Goal: Information Seeking & Learning: Learn about a topic

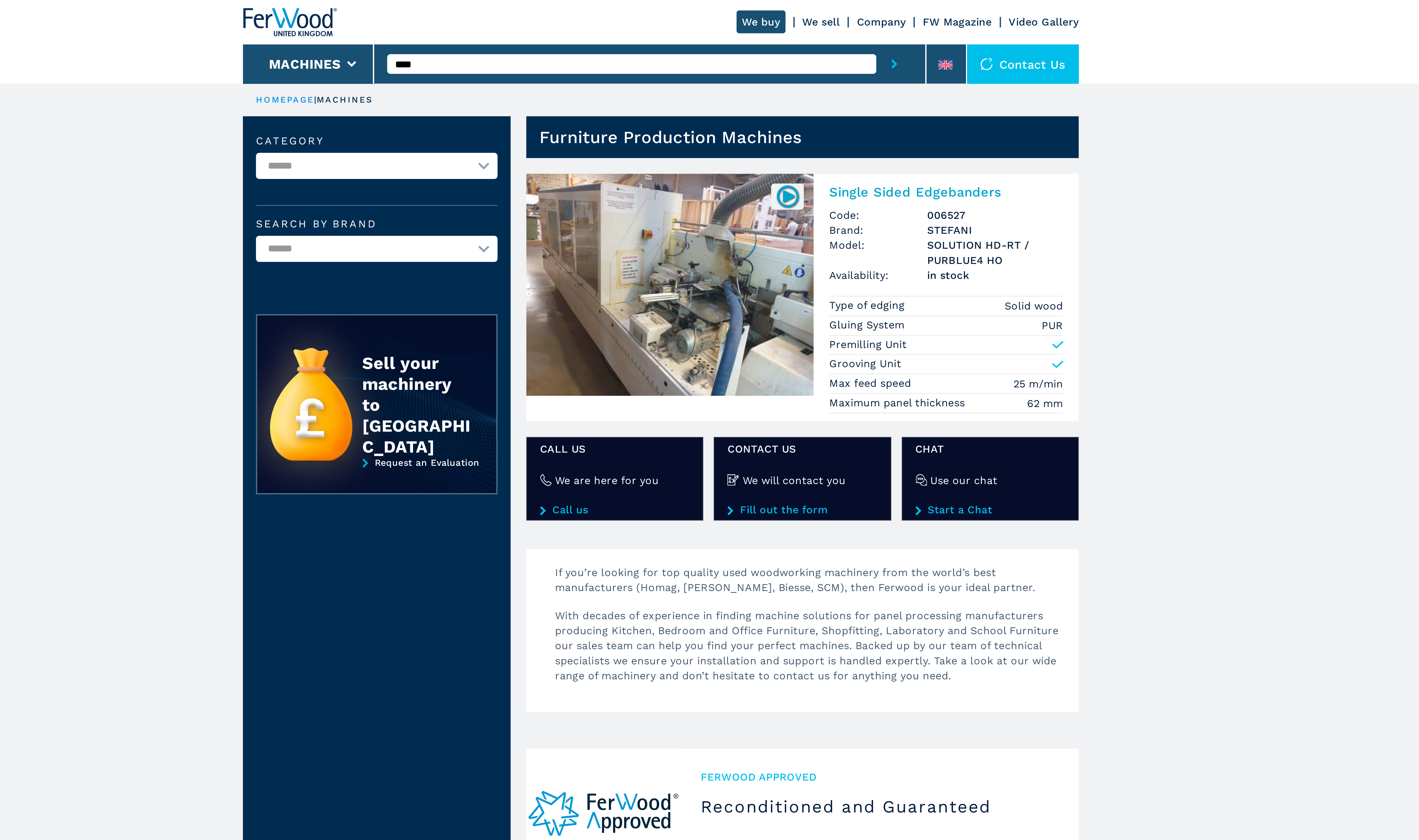
click at [725, 97] on img at bounding box center [713, 96] width 97 height 75
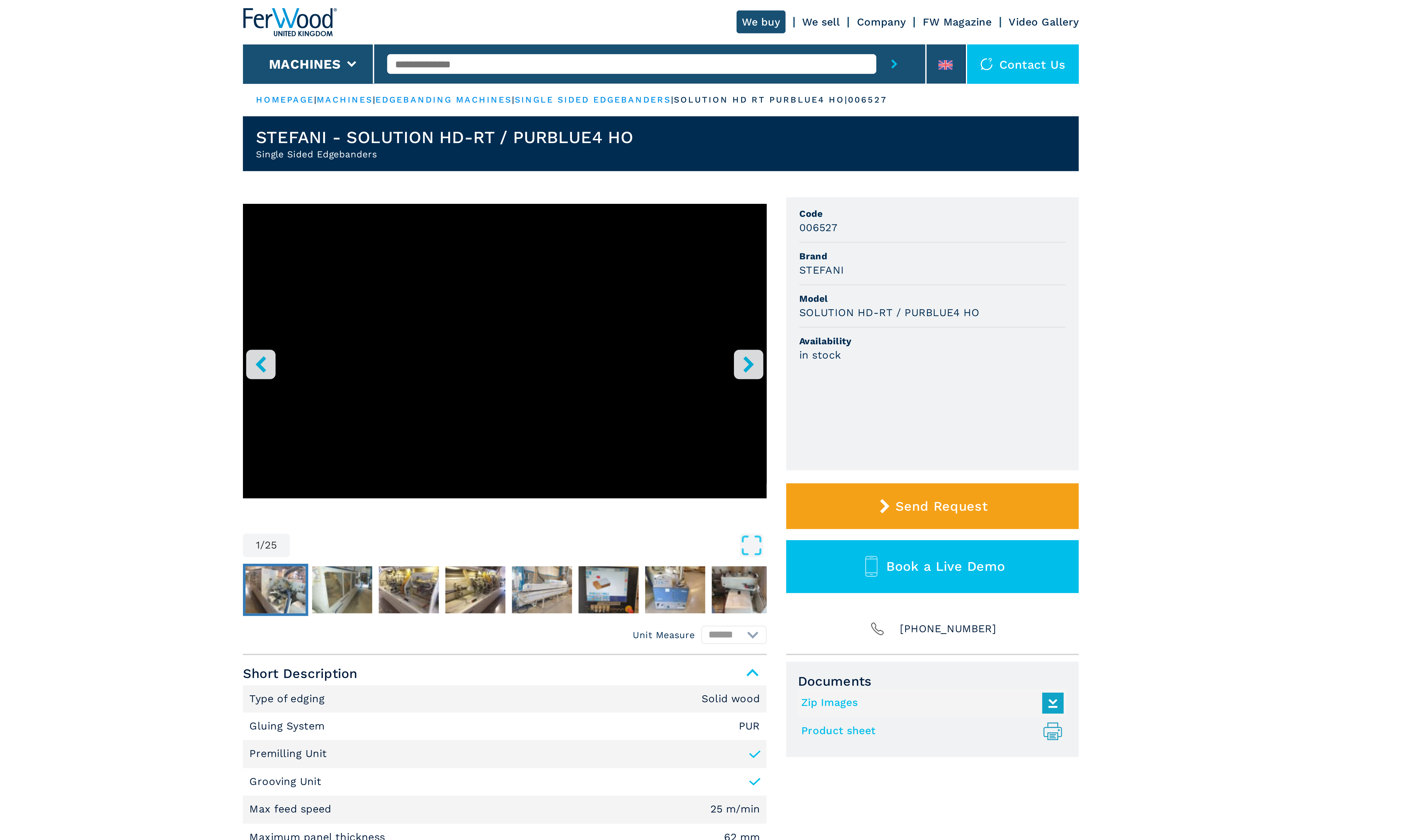
click at [578, 197] on img "Go to Slide 2" at bounding box center [579, 198] width 20 height 16
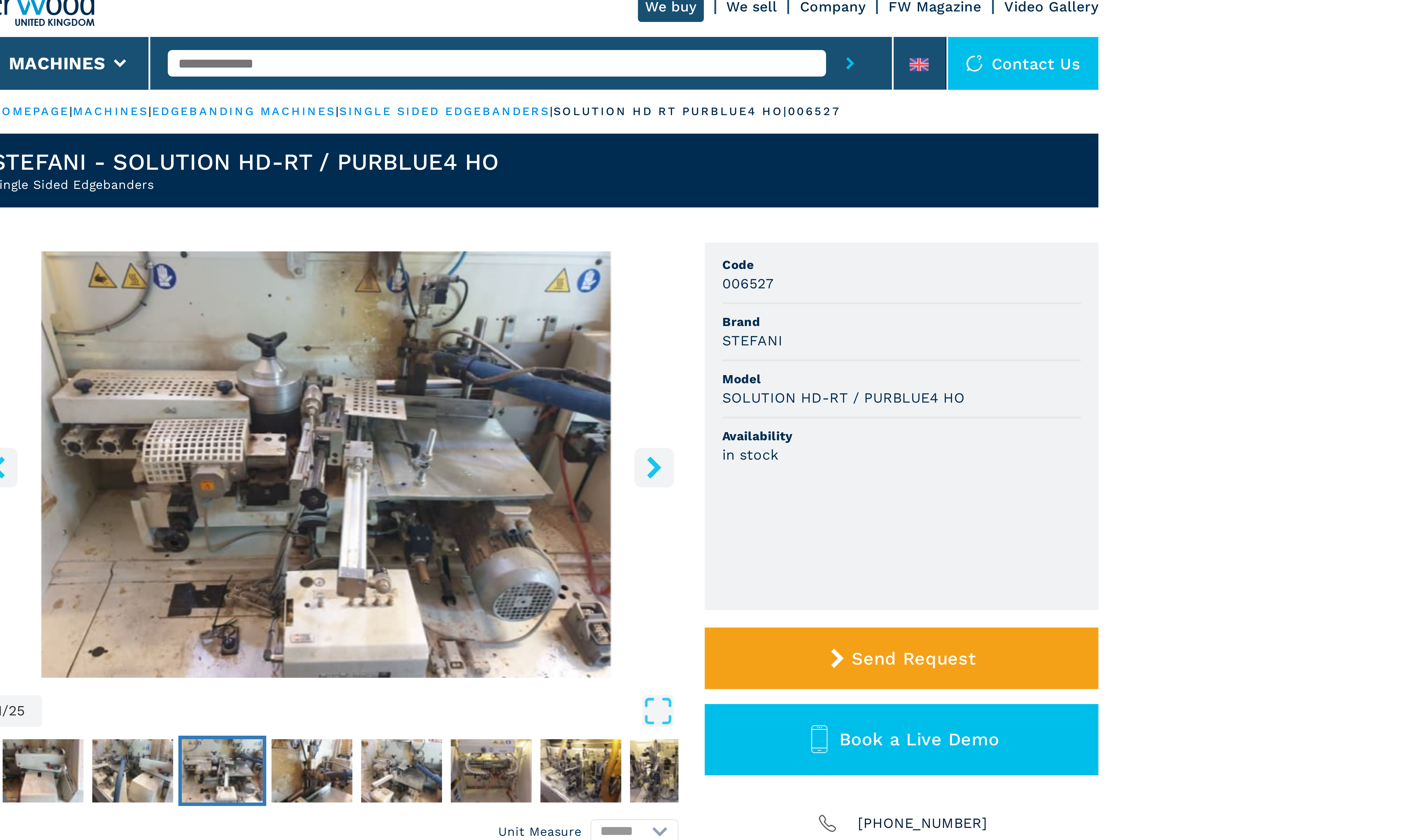
click at [738, 123] on icon "right-button" at bounding box center [739, 123] width 6 height 6
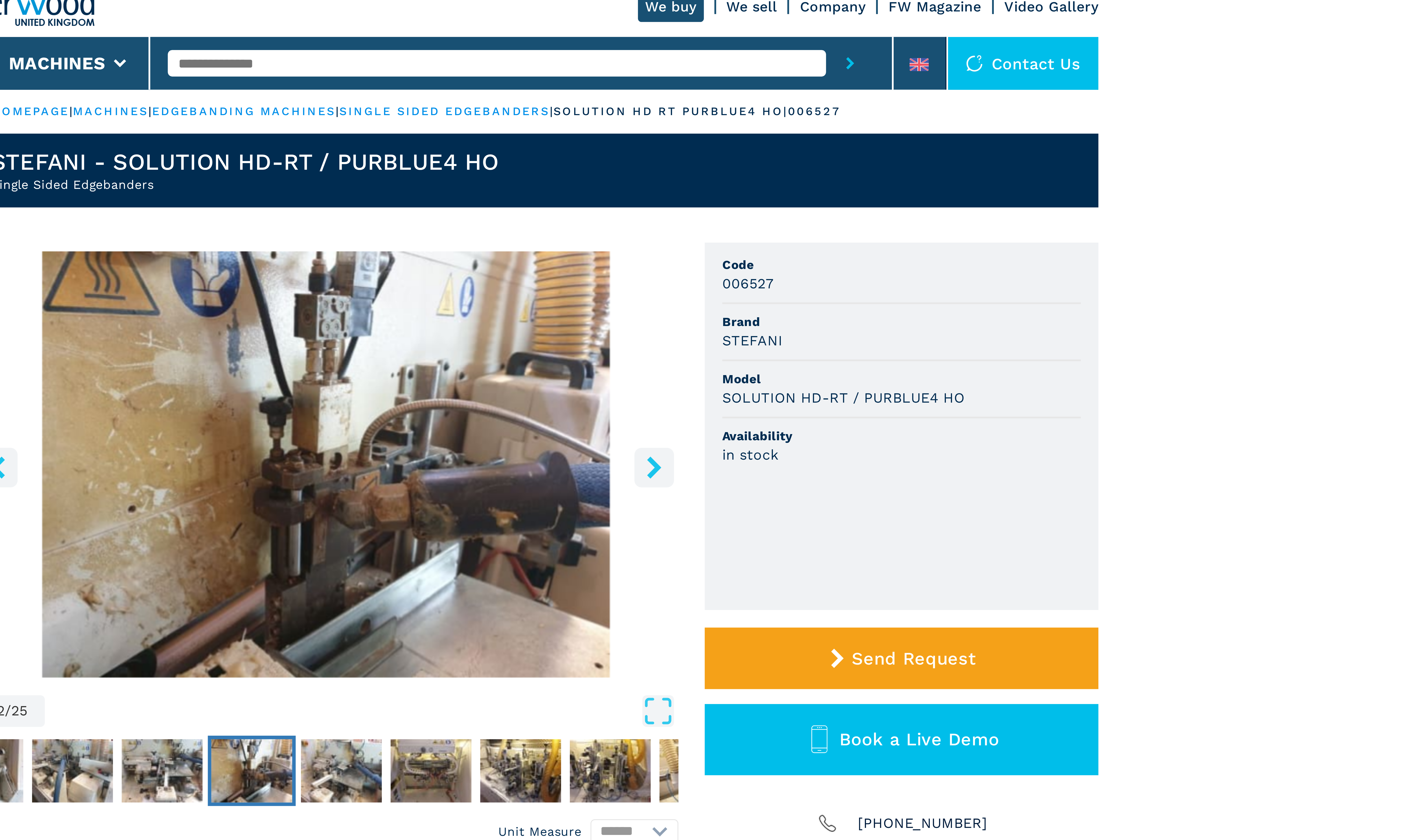
click at [738, 123] on icon "right-button" at bounding box center [739, 123] width 6 height 6
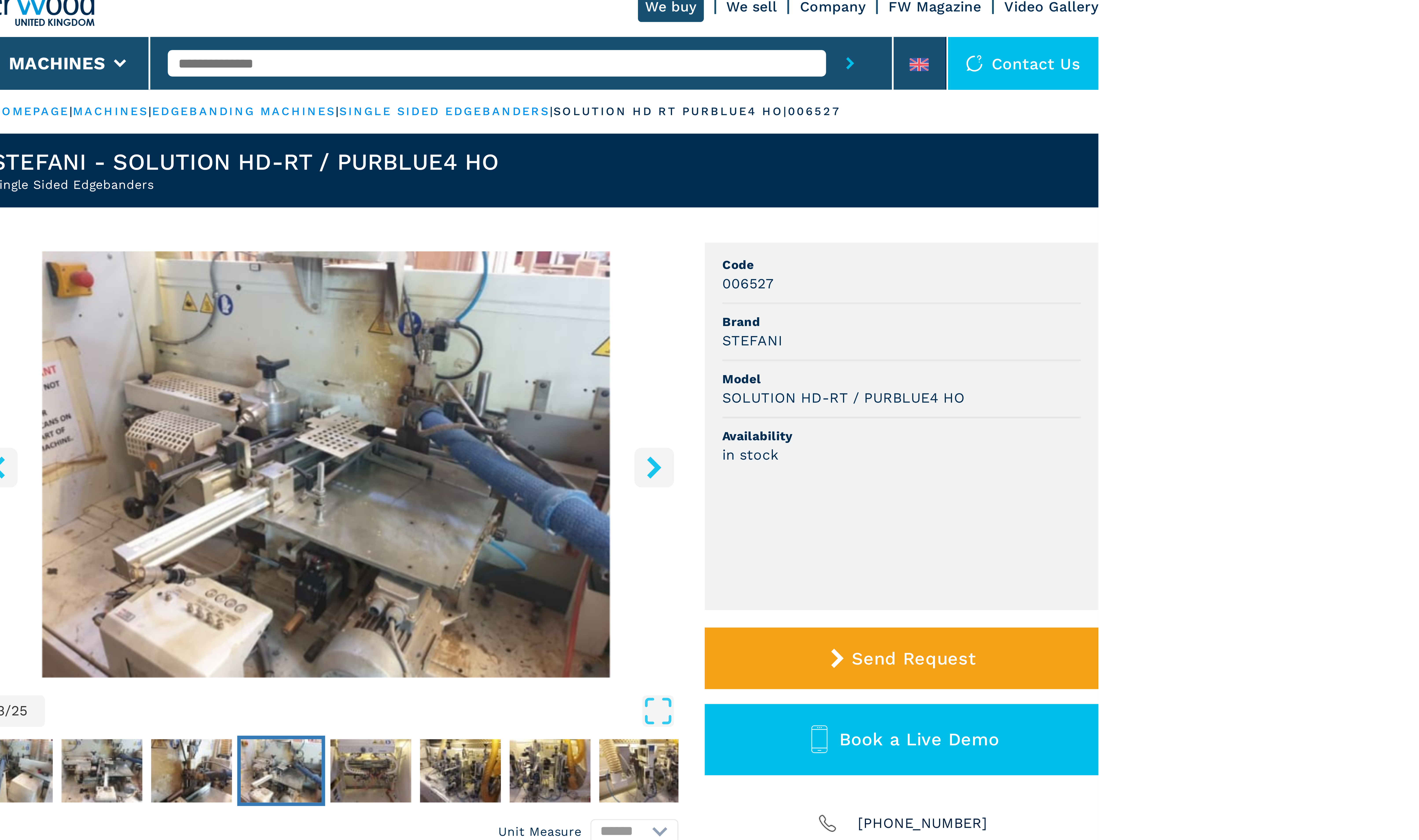
click at [738, 123] on icon "right-button" at bounding box center [739, 123] width 6 height 6
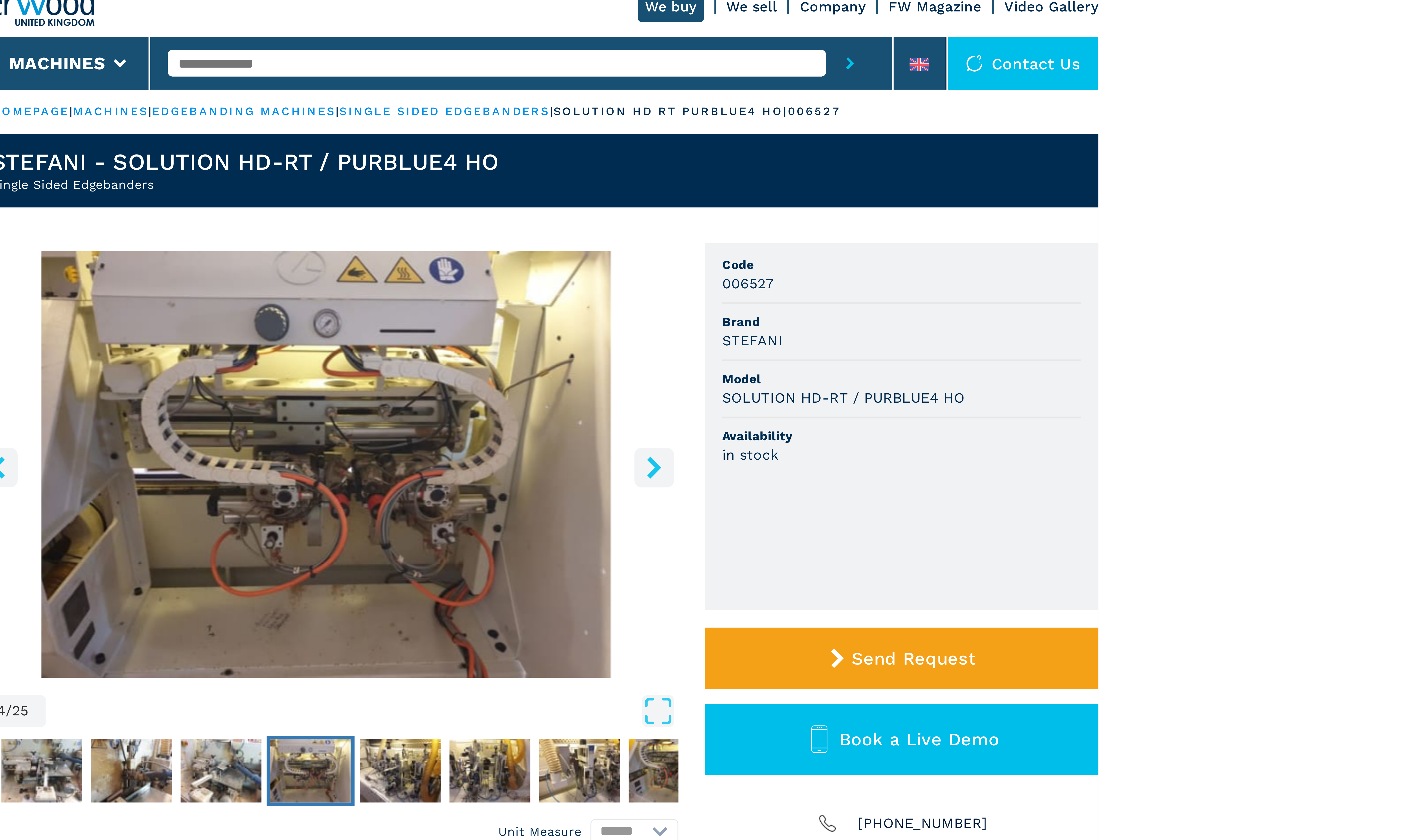
click at [738, 123] on icon "right-button" at bounding box center [739, 123] width 6 height 6
